Goal: Task Accomplishment & Management: Use online tool/utility

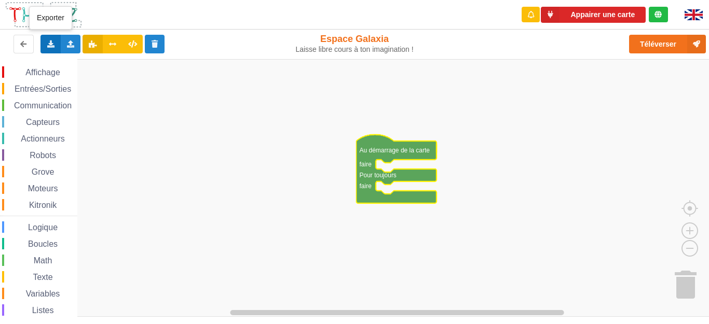
click at [50, 47] on icon at bounding box center [50, 43] width 9 height 6
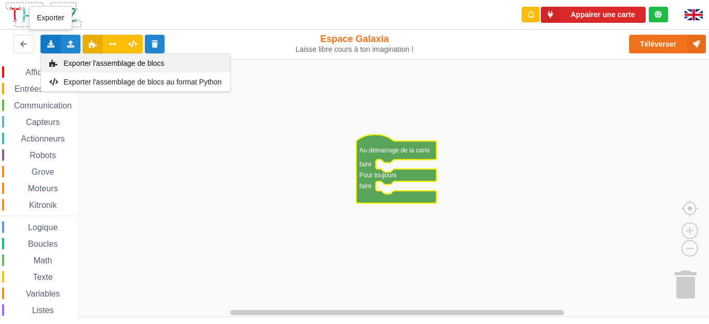
click at [148, 65] on span "Exporter l'assemblage de blocs" at bounding box center [114, 63] width 101 height 8
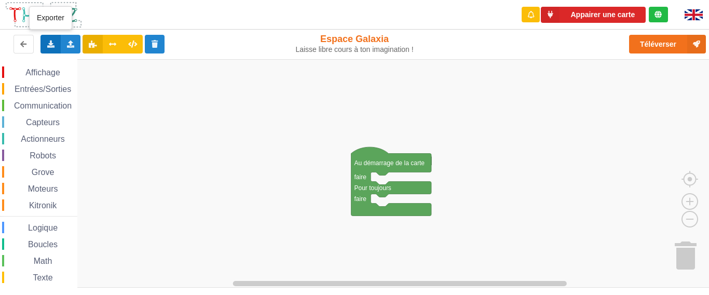
click at [46, 45] on icon at bounding box center [50, 43] width 9 height 6
click at [69, 43] on icon at bounding box center [70, 43] width 9 height 6
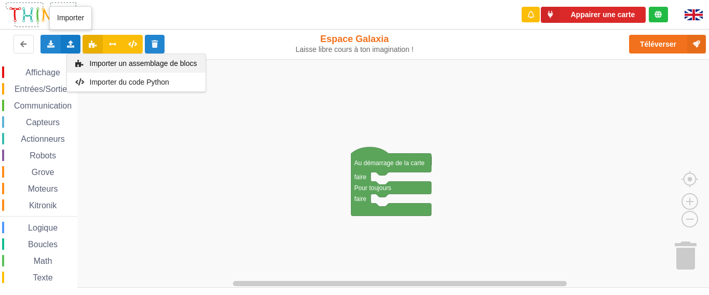
click at [154, 63] on span "Importer un assemblage de blocs" at bounding box center [142, 63] width 107 height 8
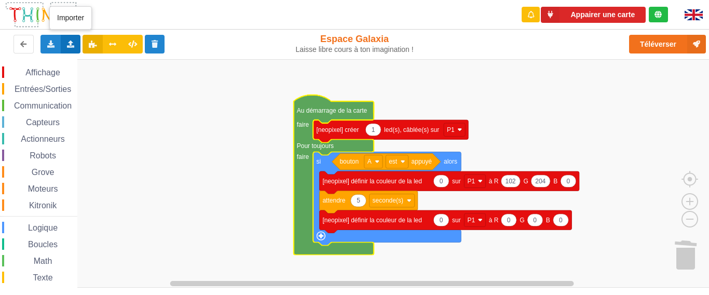
click at [68, 48] on div "Importer un assemblage de blocs Importer du code Python" at bounding box center [71, 44] width 20 height 19
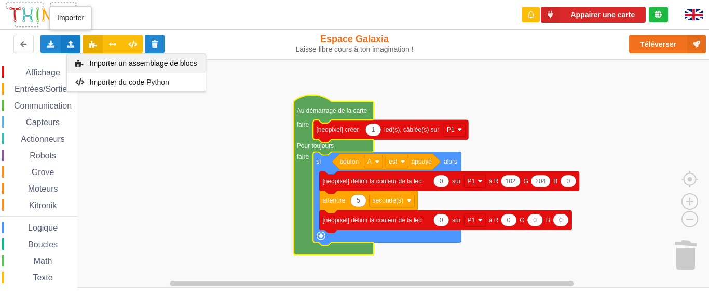
click at [123, 60] on span "Importer un assemblage de blocs" at bounding box center [142, 63] width 107 height 8
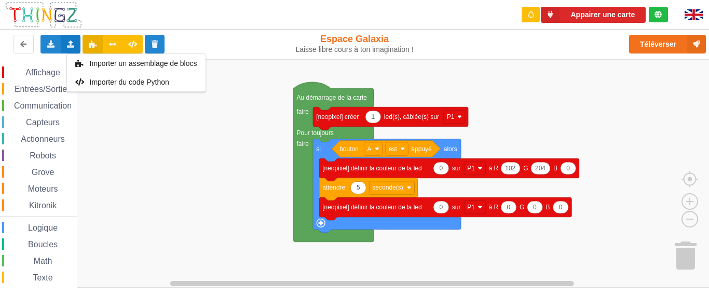
click at [108, 61] on span "Importer un assemblage de blocs" at bounding box center [142, 63] width 107 height 8
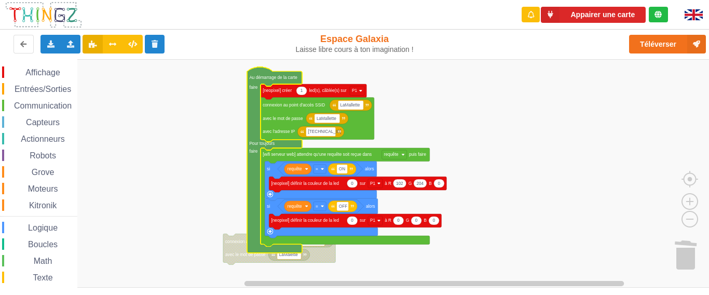
click at [480, 128] on rect "Espace de travail de Blocky" at bounding box center [358, 173] width 716 height 228
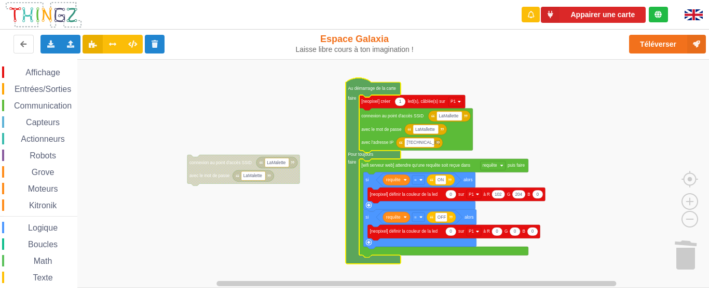
click at [528, 101] on rect "Espace de travail de Blocky" at bounding box center [358, 173] width 716 height 228
